Goal: Information Seeking & Learning: Learn about a topic

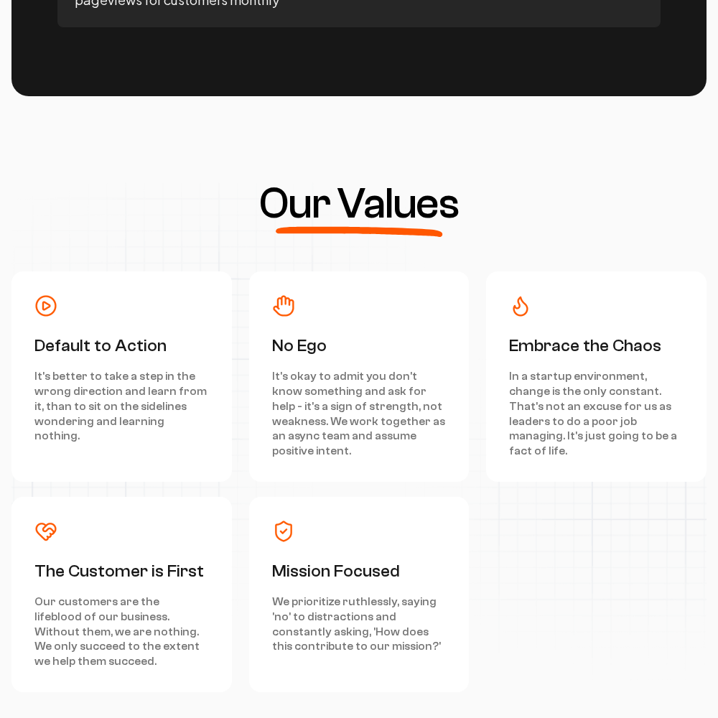
scroll to position [6462, 0]
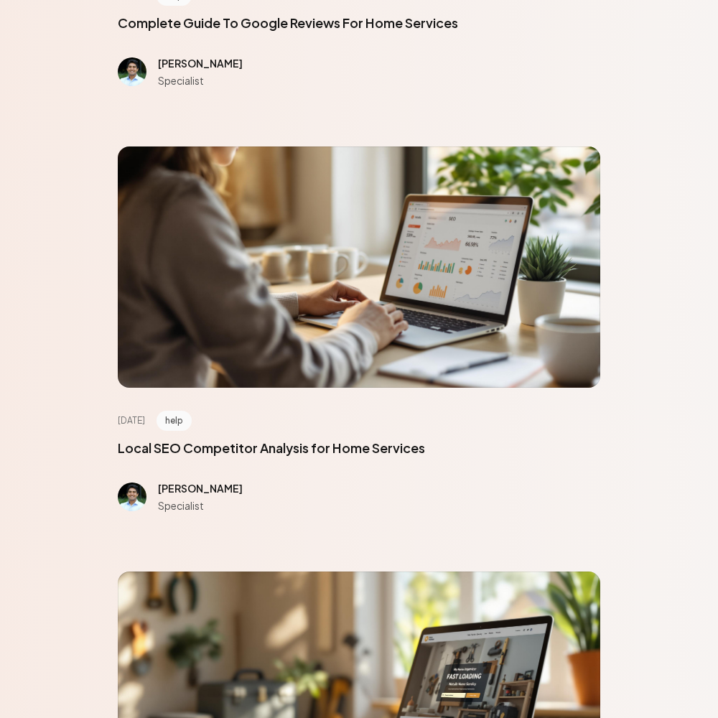
scroll to position [6462, 0]
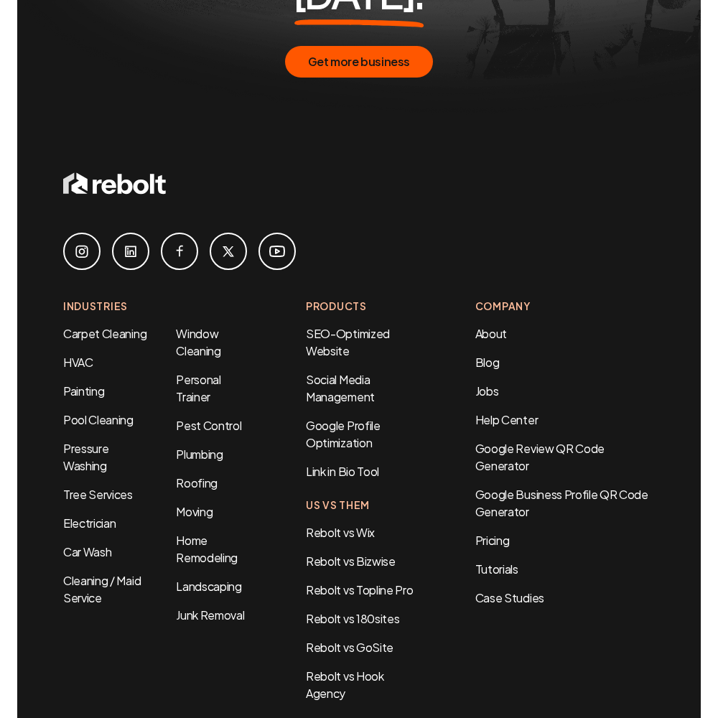
scroll to position [843, 0]
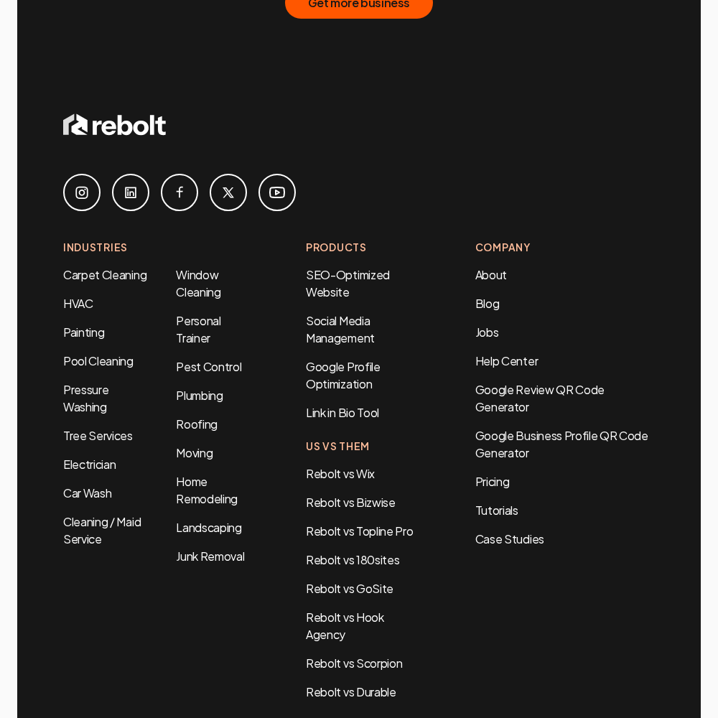
scroll to position [2938, 0]
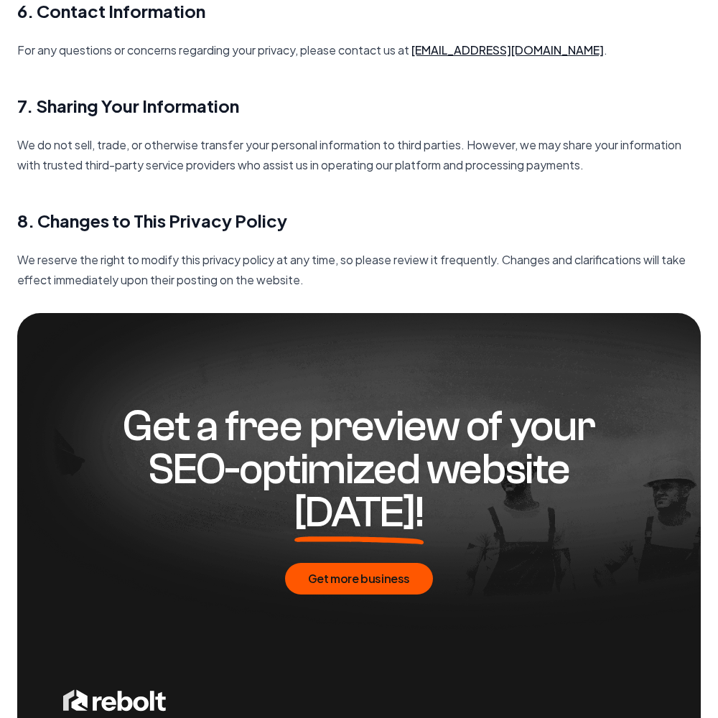
scroll to position [2078, 0]
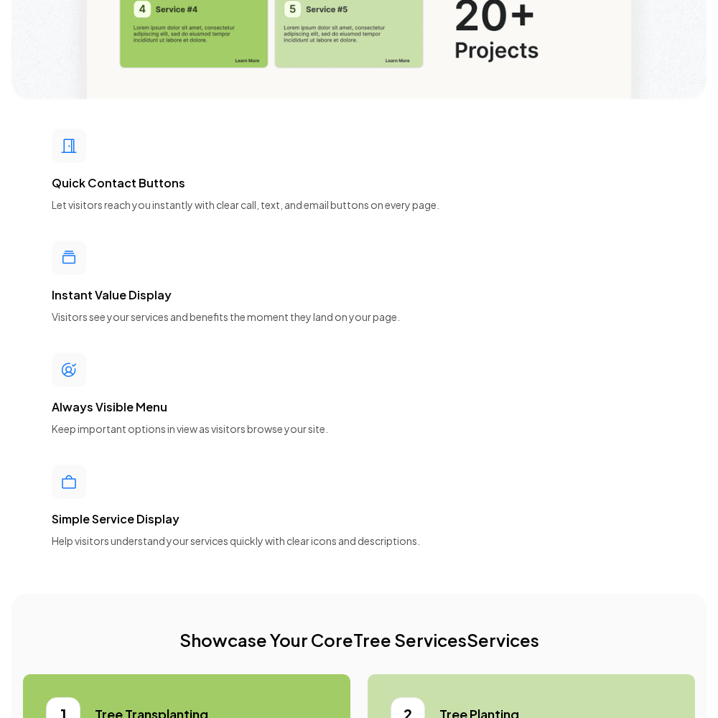
scroll to position [6462, 0]
